Goal: Complete application form: Complete application form

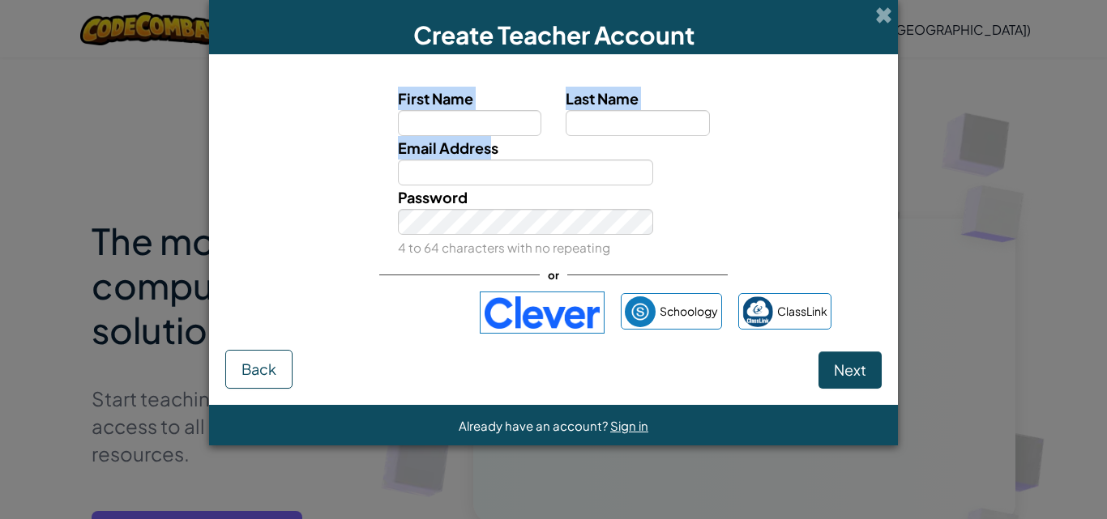
drag, startPoint x: 488, startPoint y: 160, endPoint x: 481, endPoint y: 117, distance: 42.6
click at [481, 117] on div "First Name Last Name Email Address Password 4 to 64 characters with no repeating" at bounding box center [553, 173] width 648 height 172
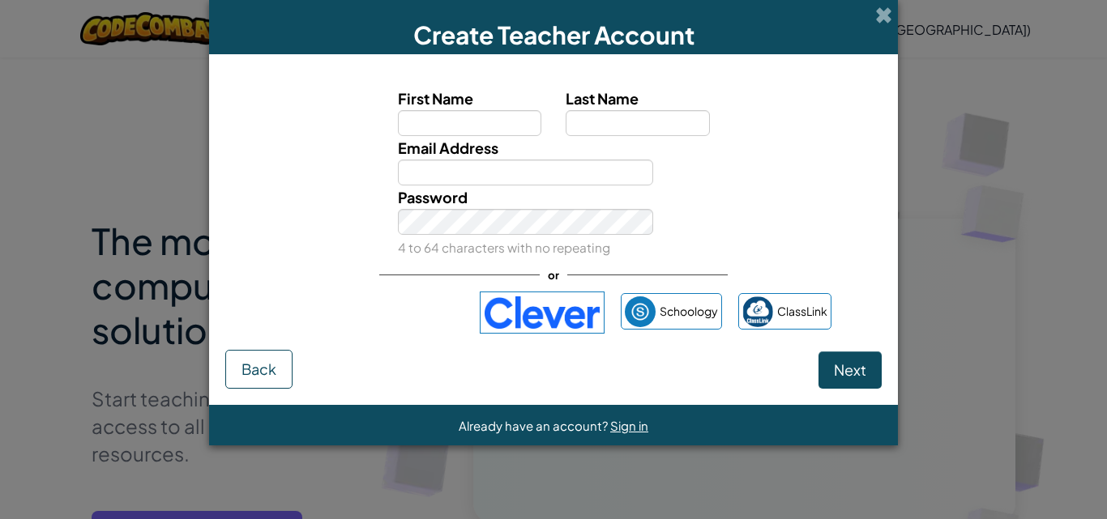
drag, startPoint x: 713, startPoint y: 139, endPoint x: 686, endPoint y: 139, distance: 26.7
click at [712, 139] on div at bounding box center [777, 147] width 224 height 23
click at [412, 116] on input "First Name" at bounding box center [470, 123] width 144 height 26
type input "zineb"
click at [625, 128] on input "Last Name" at bounding box center [637, 123] width 144 height 26
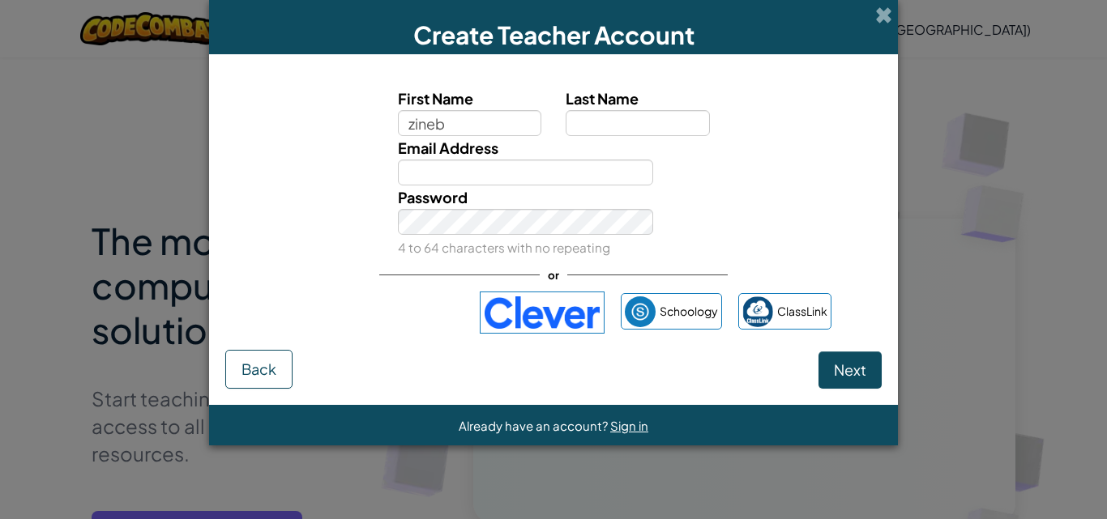
click at [889, 6] on span at bounding box center [883, 14] width 17 height 17
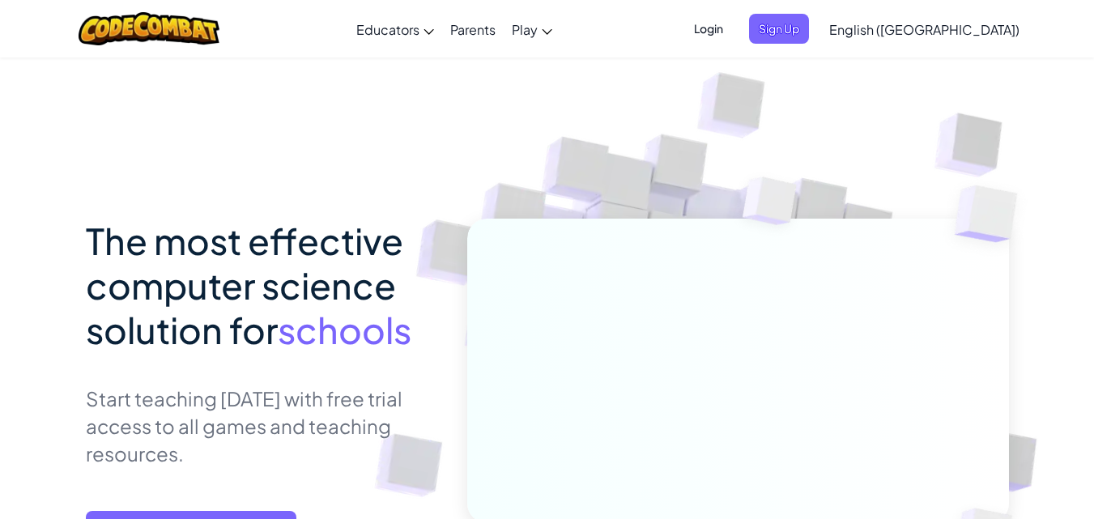
click at [981, 11] on link "English ([GEOGRAPHIC_DATA])" at bounding box center [924, 29] width 207 height 44
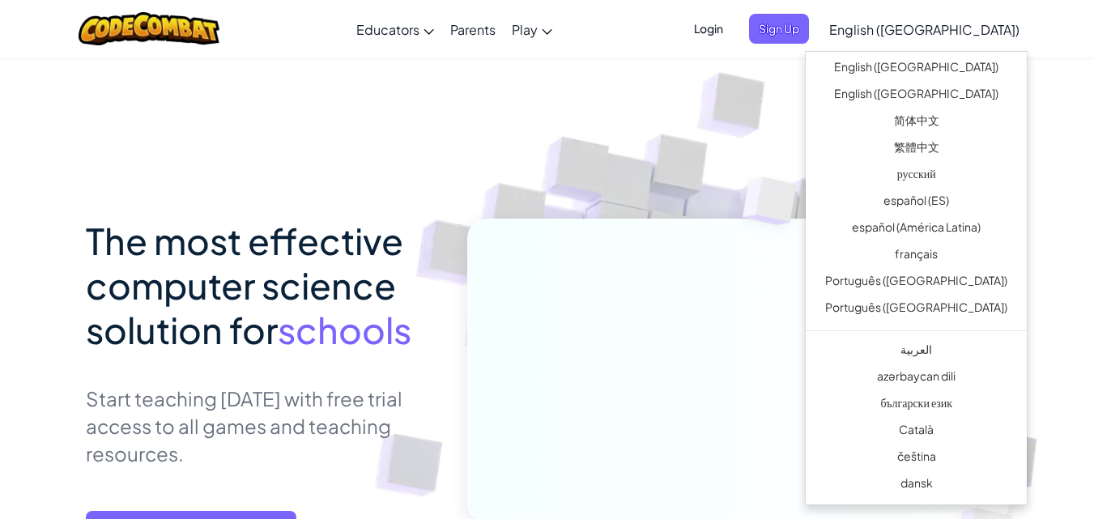
click at [1081, 70] on img at bounding box center [727, 381] width 900 height 900
